Goal: Check status

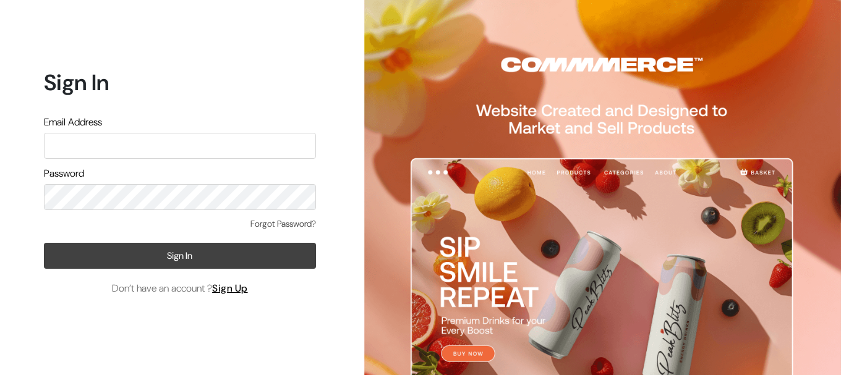
type input "[EMAIL_ADDRESS][DOMAIN_NAME]"
click at [250, 255] on button "Sign In" at bounding box center [180, 256] width 272 height 26
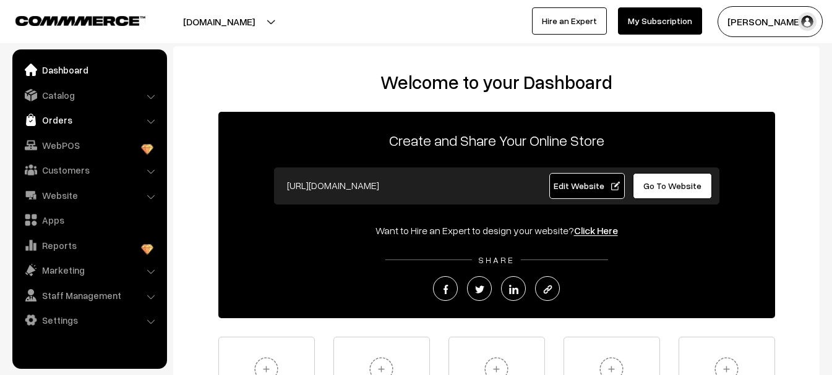
click at [56, 116] on link "Orders" at bounding box center [88, 120] width 147 height 22
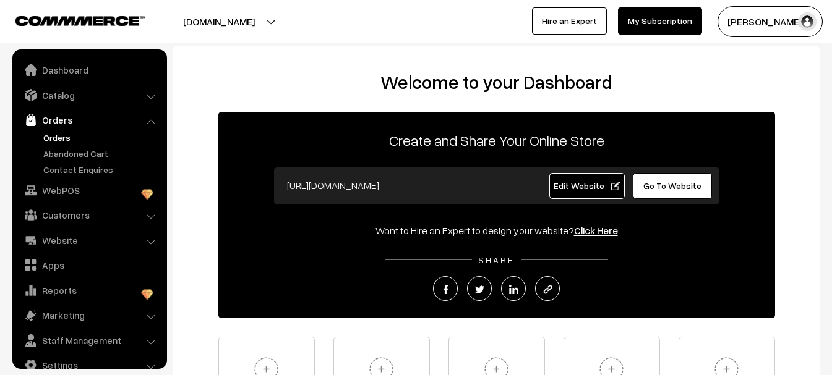
click at [48, 142] on link "Orders" at bounding box center [101, 137] width 122 height 13
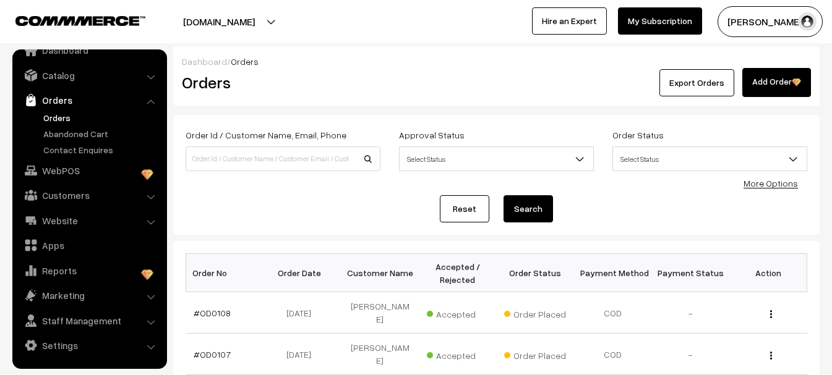
scroll to position [62, 0]
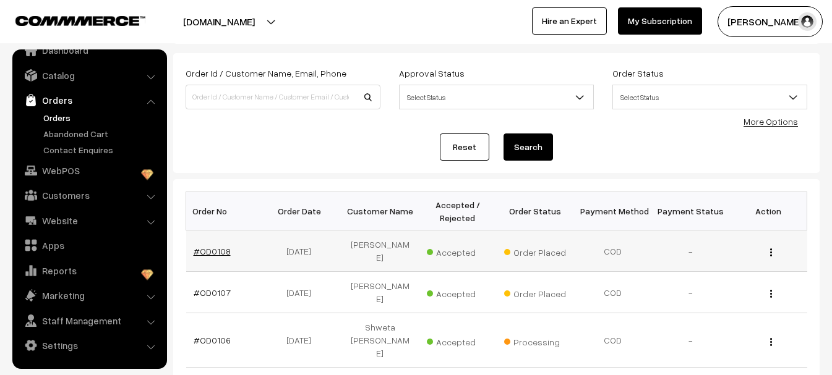
click at [211, 249] on link "#OD0108" at bounding box center [212, 251] width 37 height 11
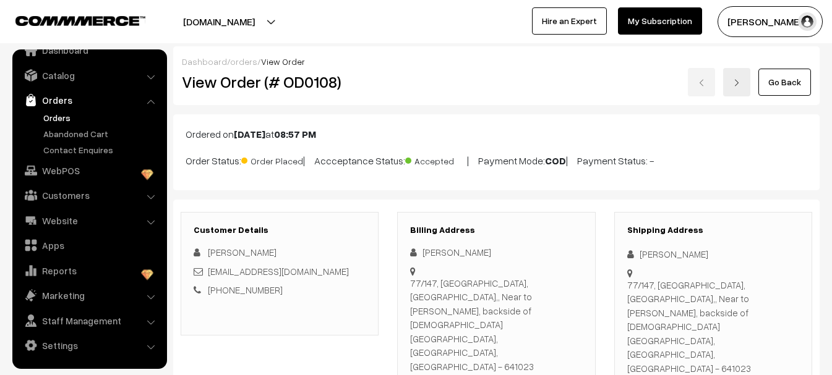
scroll to position [20, 0]
